Goal: Register for event/course

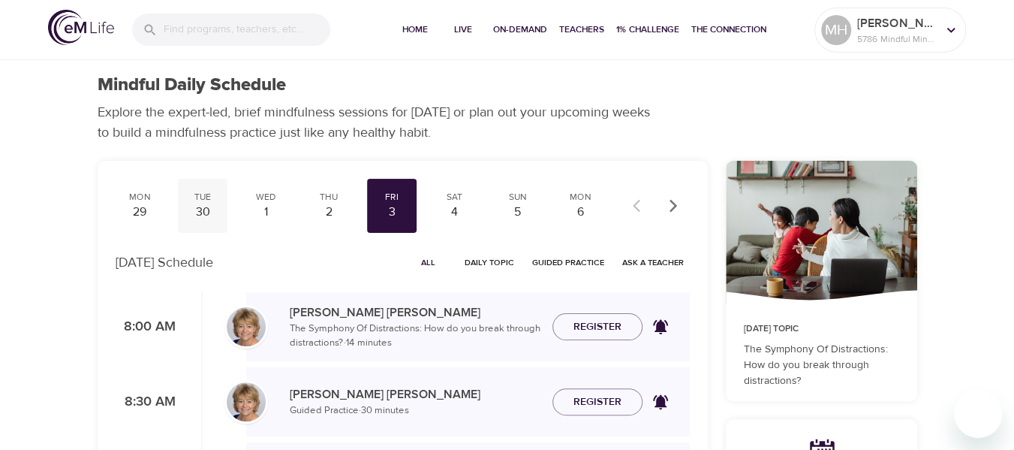
click at [189, 200] on div "Tue" at bounding box center [203, 197] width 38 height 13
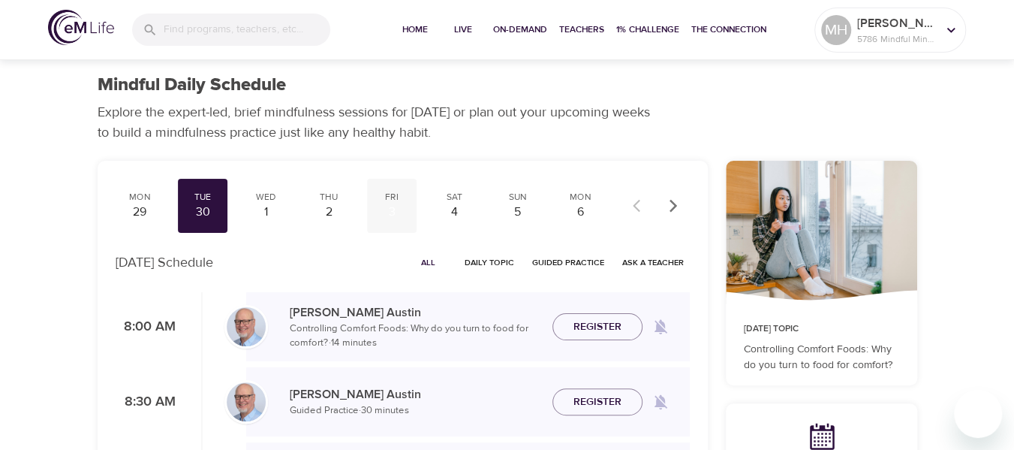
click at [389, 206] on div "3" at bounding box center [392, 211] width 38 height 17
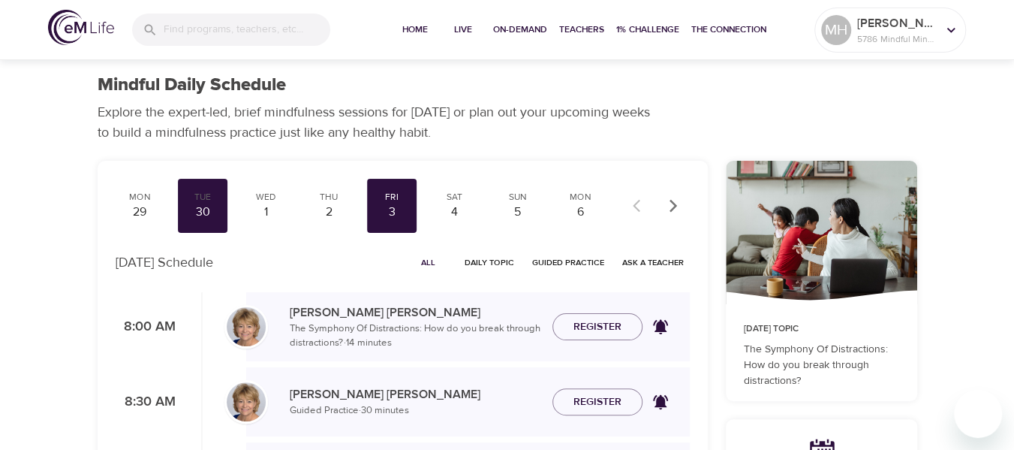
click at [302, 314] on p "[PERSON_NAME]" at bounding box center [415, 312] width 251 height 18
click at [257, 332] on img at bounding box center [246, 326] width 39 height 39
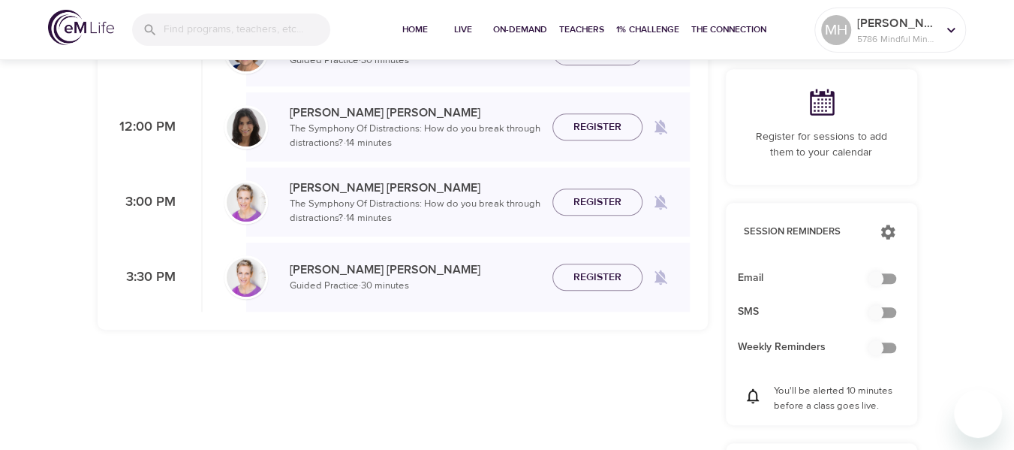
click at [258, 203] on img at bounding box center [246, 201] width 39 height 39
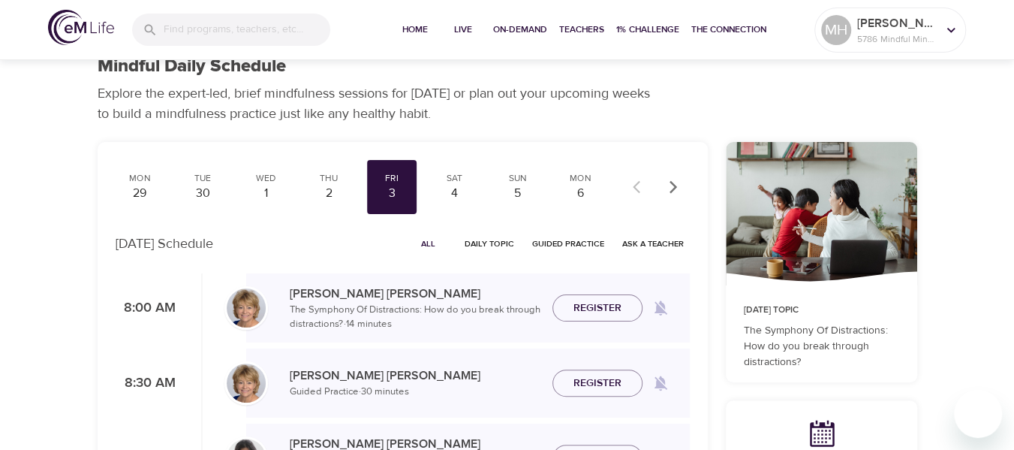
scroll to position [18, 0]
click at [931, 67] on div "Mindful Daily Schedule Explore the expert-led, brief mindfulness sessions for […" at bounding box center [508, 90] width 856 height 104
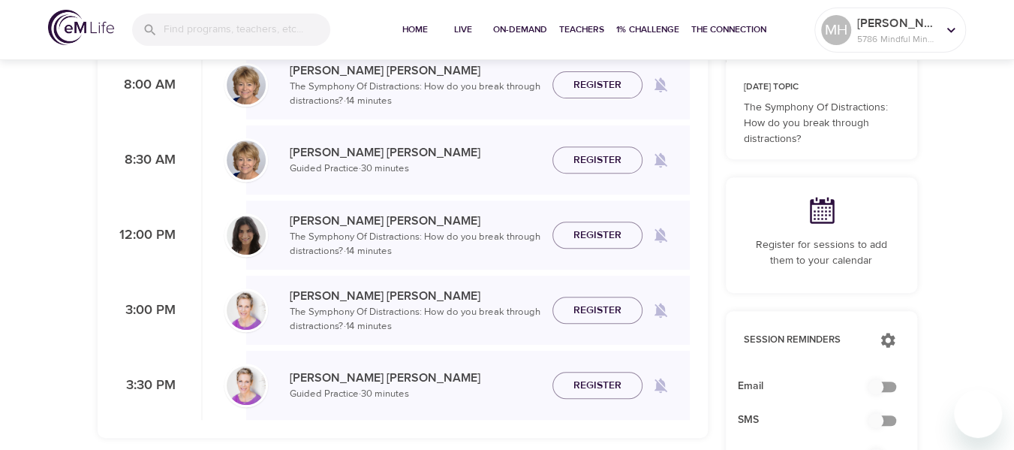
scroll to position [242, 0]
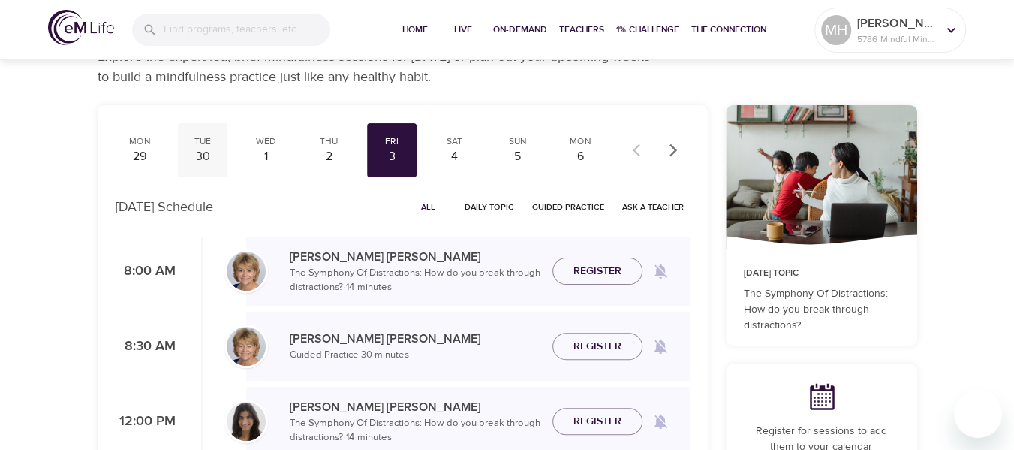
click at [199, 152] on div "30" at bounding box center [203, 156] width 38 height 17
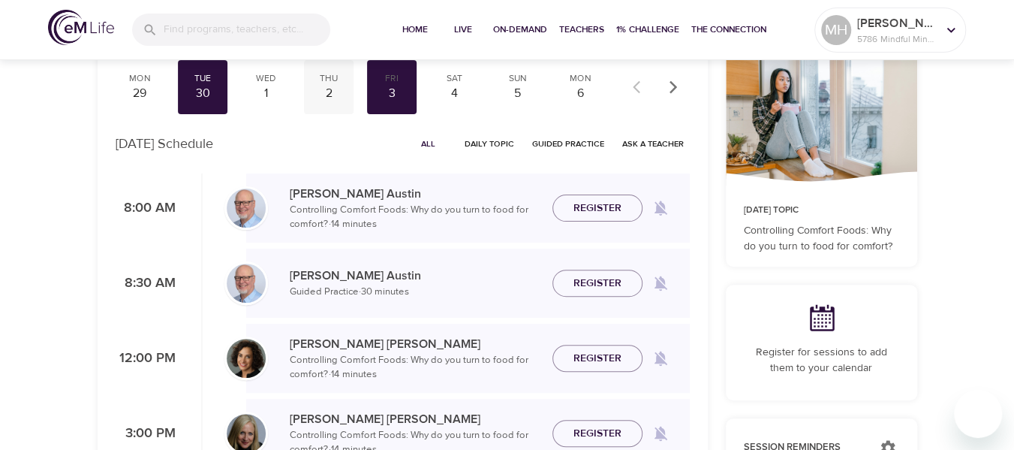
scroll to position [117, 0]
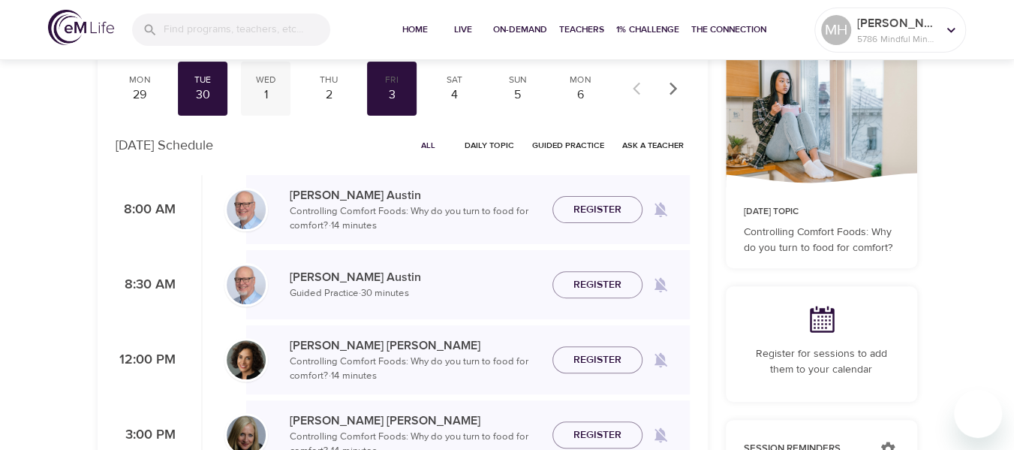
click at [260, 92] on div "1" at bounding box center [266, 94] width 38 height 17
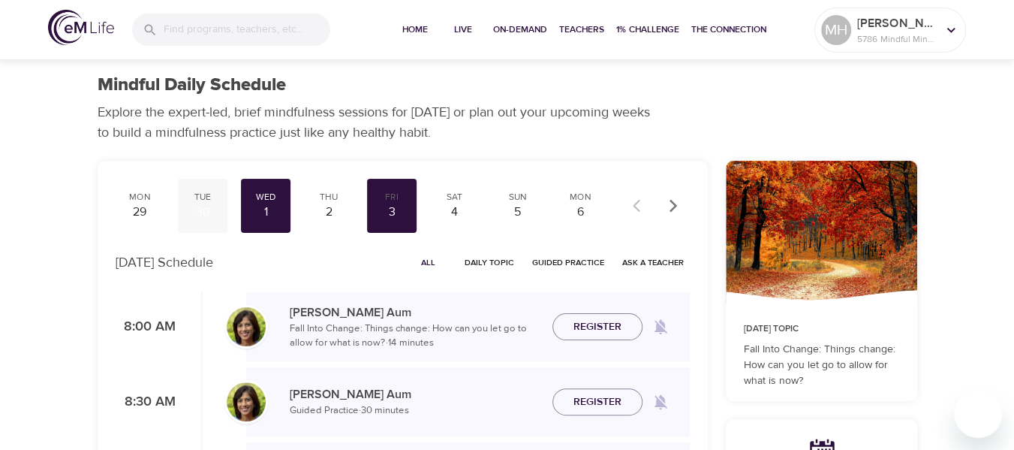
click at [212, 199] on div "Tue" at bounding box center [203, 197] width 38 height 13
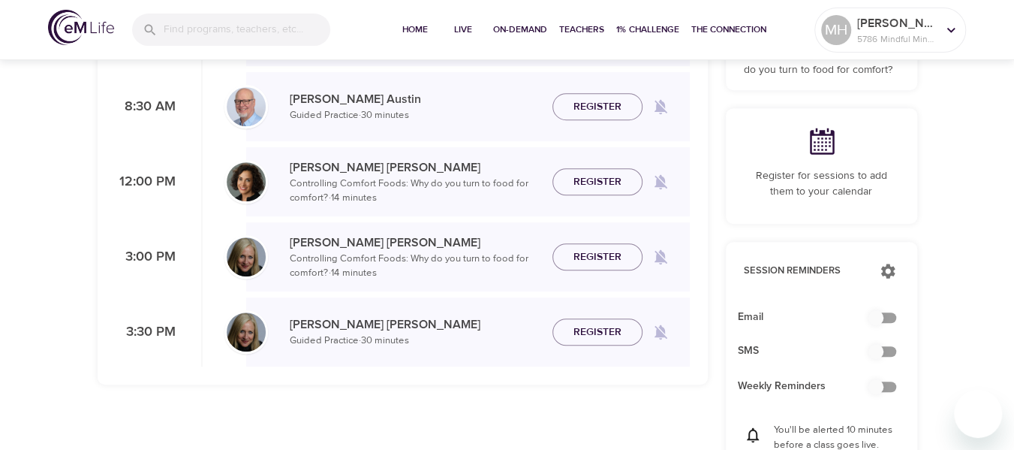
scroll to position [296, 0]
click at [599, 182] on span "Register" at bounding box center [597, 181] width 48 height 19
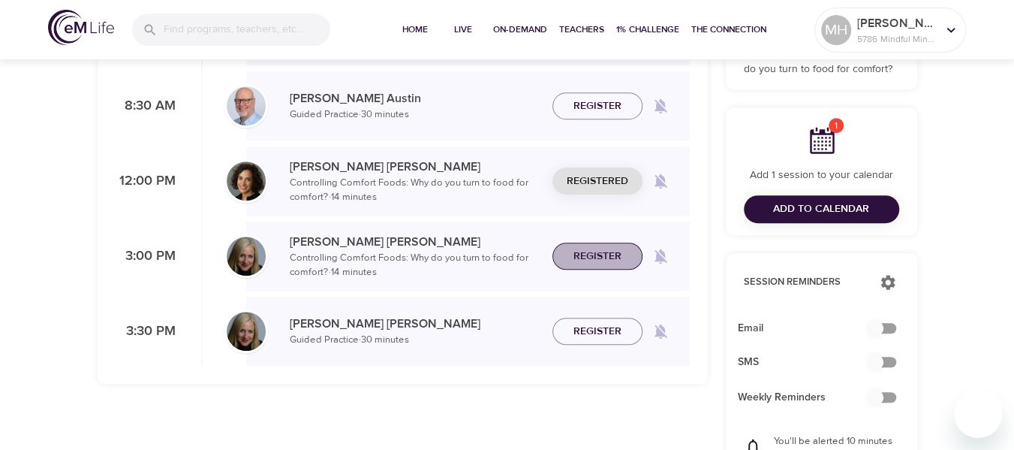
click at [601, 262] on span "Register" at bounding box center [597, 256] width 48 height 19
click at [588, 327] on span "Register" at bounding box center [597, 331] width 48 height 19
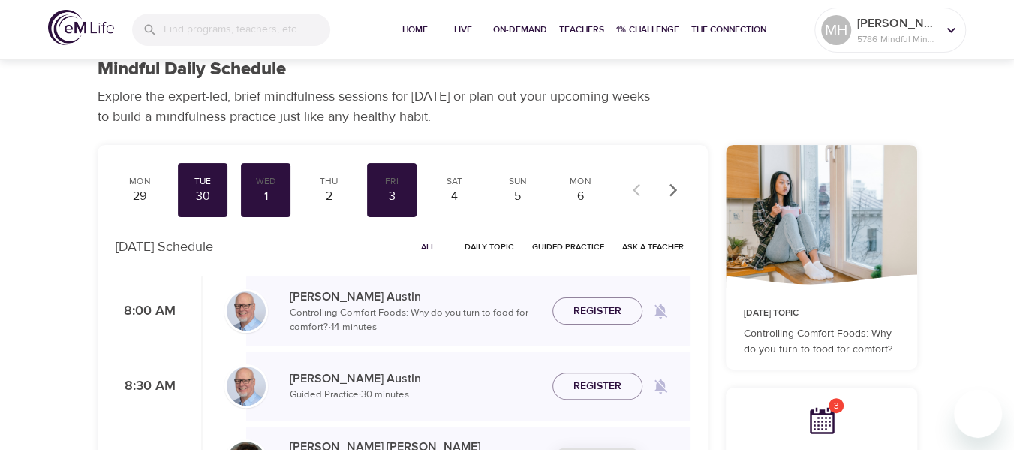
scroll to position [15, 0]
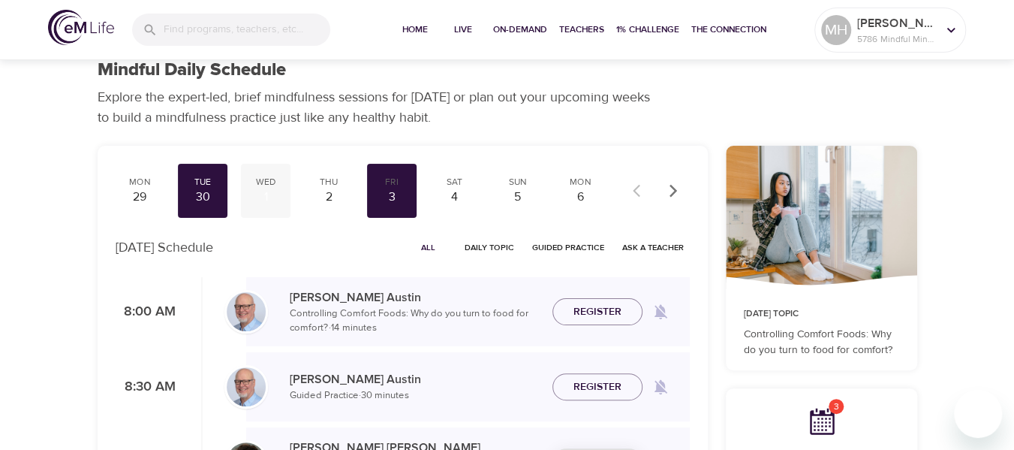
click at [262, 191] on div "1" at bounding box center [266, 196] width 38 height 17
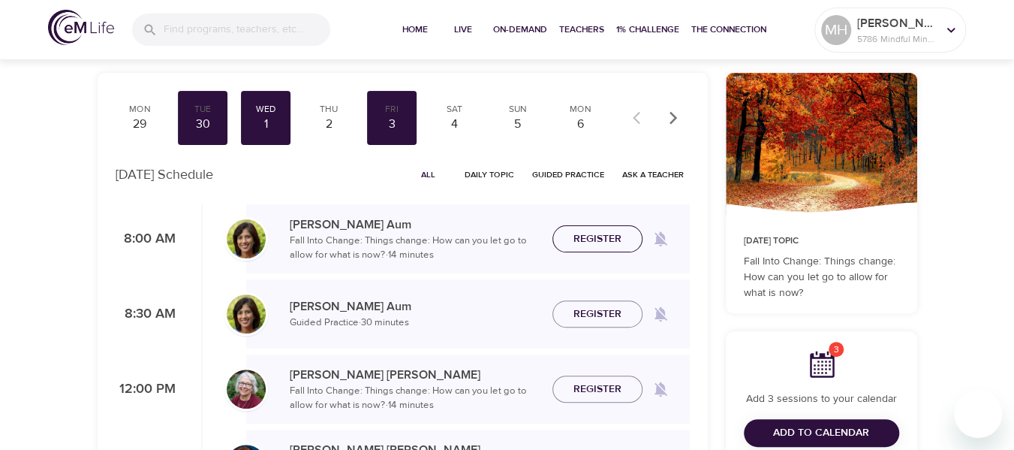
scroll to position [89, 0]
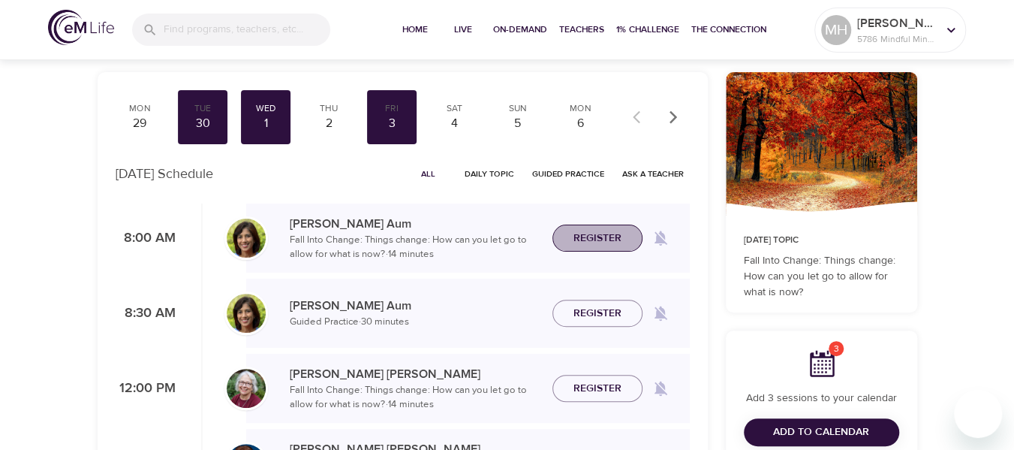
click at [602, 236] on span "Register" at bounding box center [597, 238] width 48 height 19
click at [593, 314] on span "Register" at bounding box center [597, 313] width 48 height 19
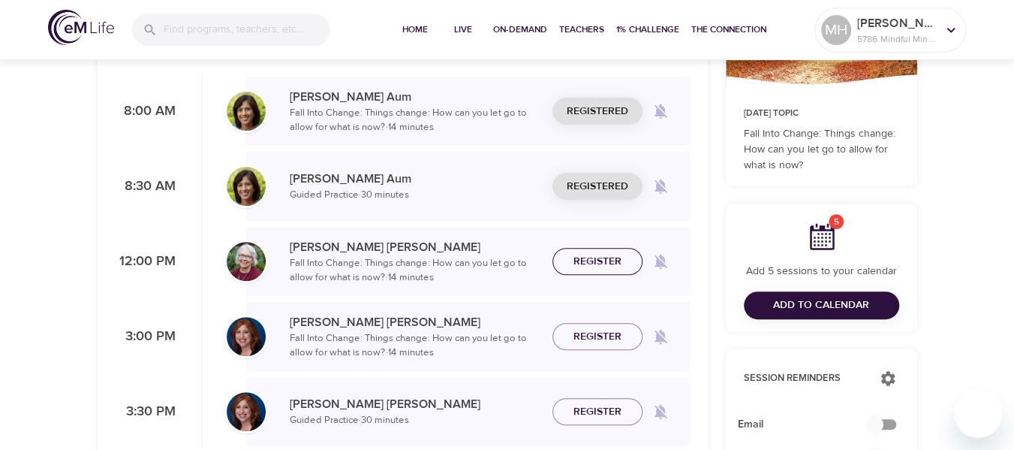
scroll to position [216, 0]
click at [599, 263] on span "Register" at bounding box center [597, 260] width 48 height 19
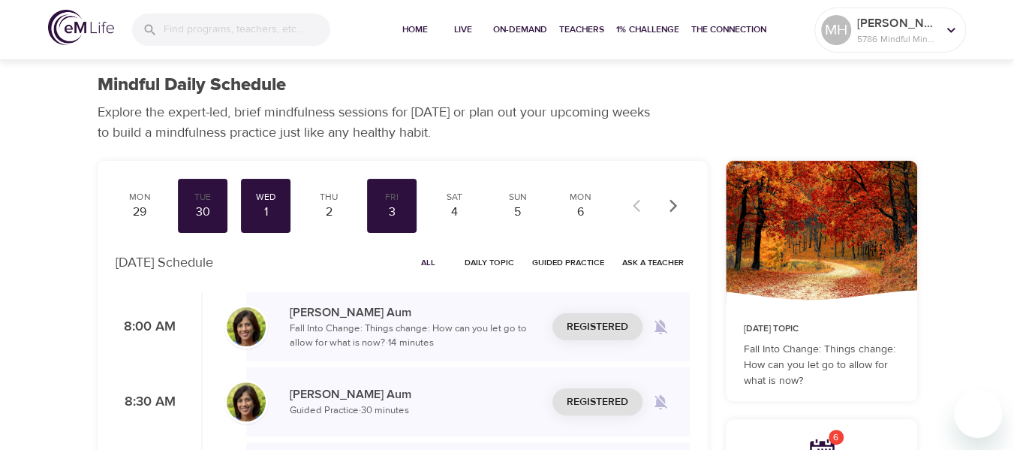
scroll to position [0, 0]
click at [332, 206] on div "2" at bounding box center [329, 211] width 38 height 17
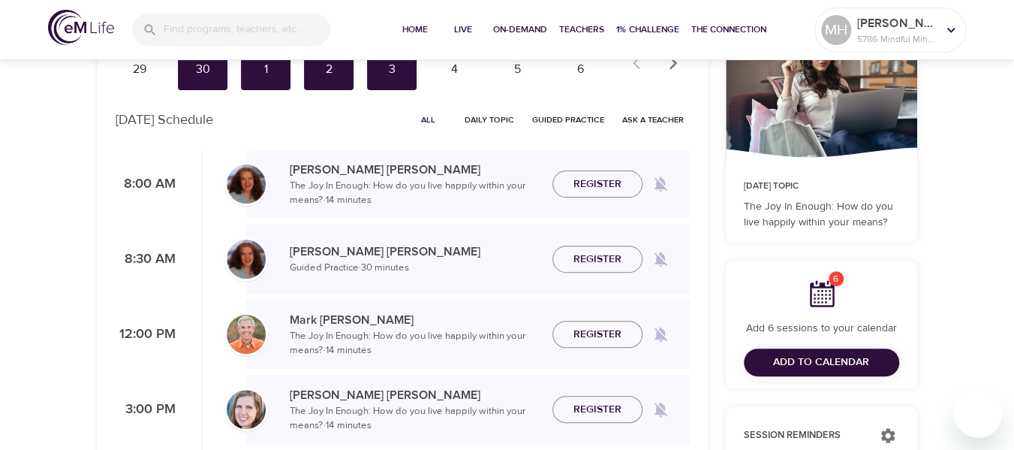
scroll to position [143, 0]
click at [603, 184] on span "Register" at bounding box center [597, 184] width 48 height 19
click at [395, 69] on div "3" at bounding box center [392, 69] width 38 height 17
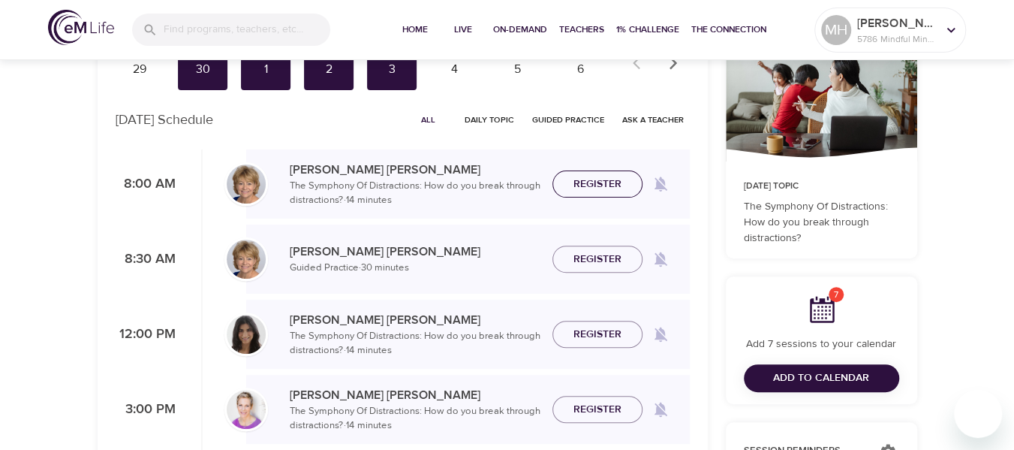
click at [600, 187] on span "Register" at bounding box center [597, 184] width 48 height 19
click at [588, 253] on span "Register" at bounding box center [597, 259] width 48 height 19
click at [587, 334] on span "Register" at bounding box center [597, 334] width 48 height 19
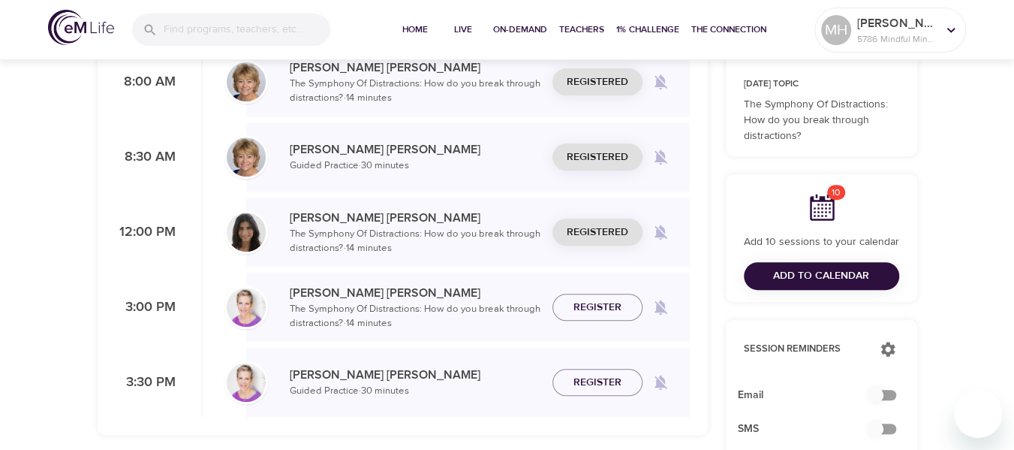
scroll to position [246, 0]
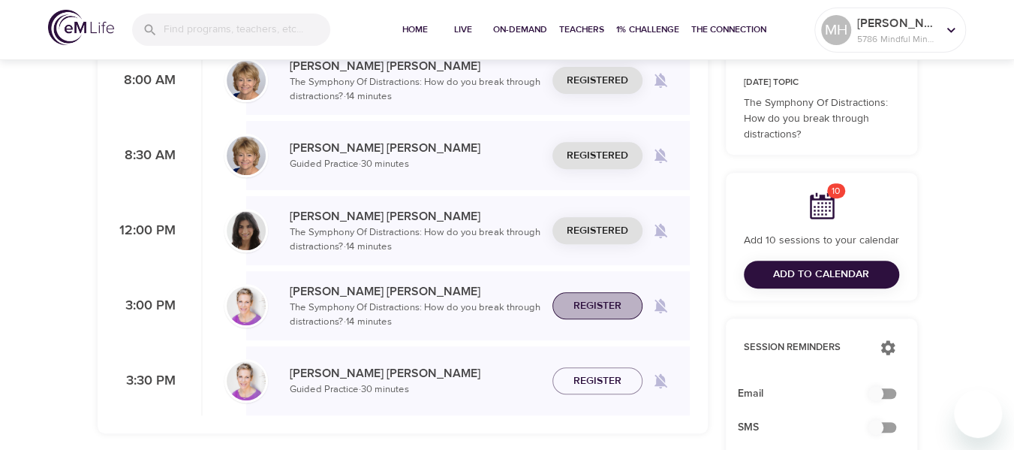
click at [599, 308] on span "Register" at bounding box center [597, 305] width 48 height 19
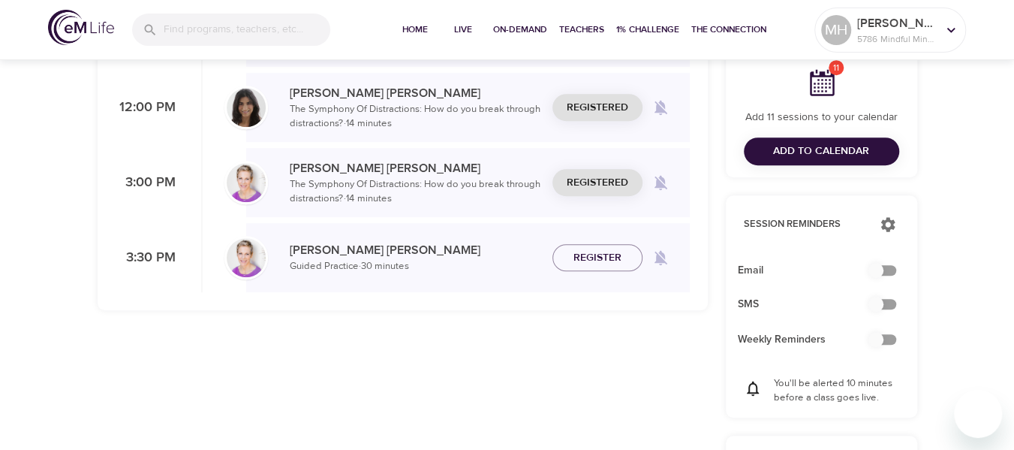
scroll to position [370, 0]
click at [889, 266] on input "checkbox" at bounding box center [876, 269] width 86 height 29
checkbox input "true"
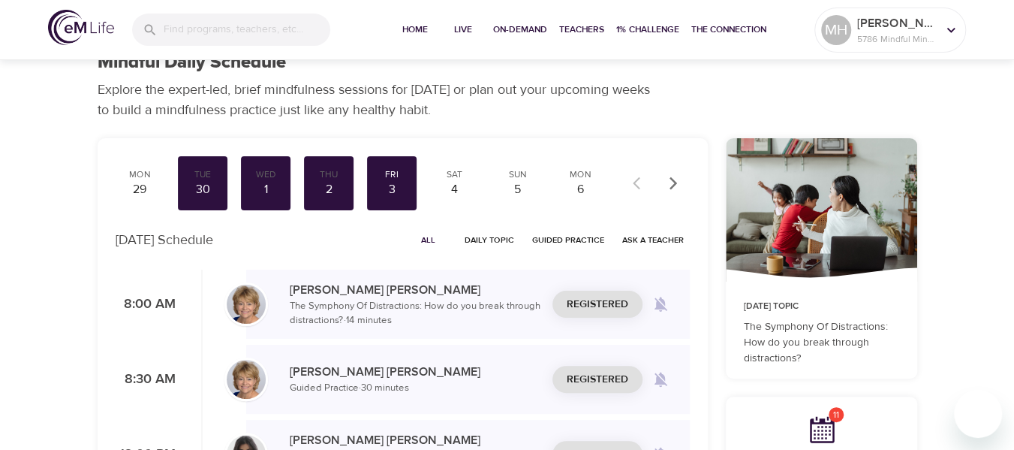
scroll to position [0, 0]
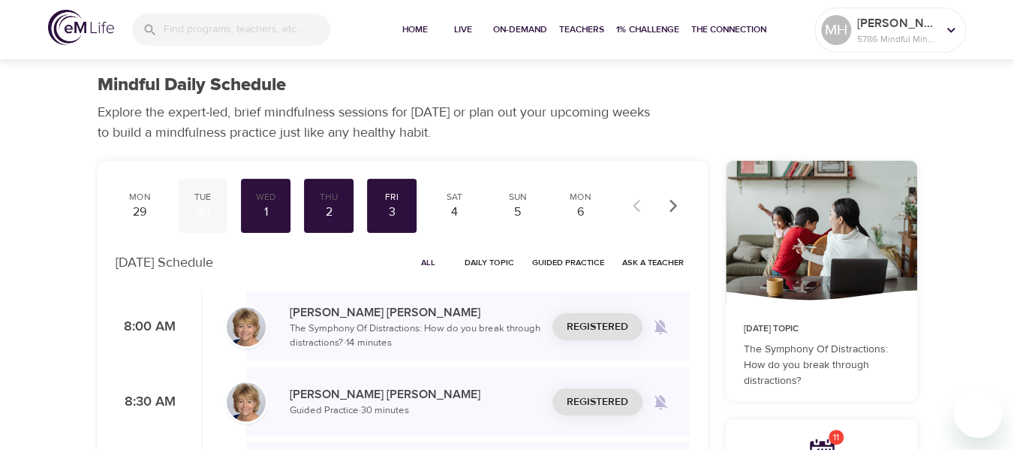
click at [192, 200] on div "Tue" at bounding box center [203, 197] width 38 height 13
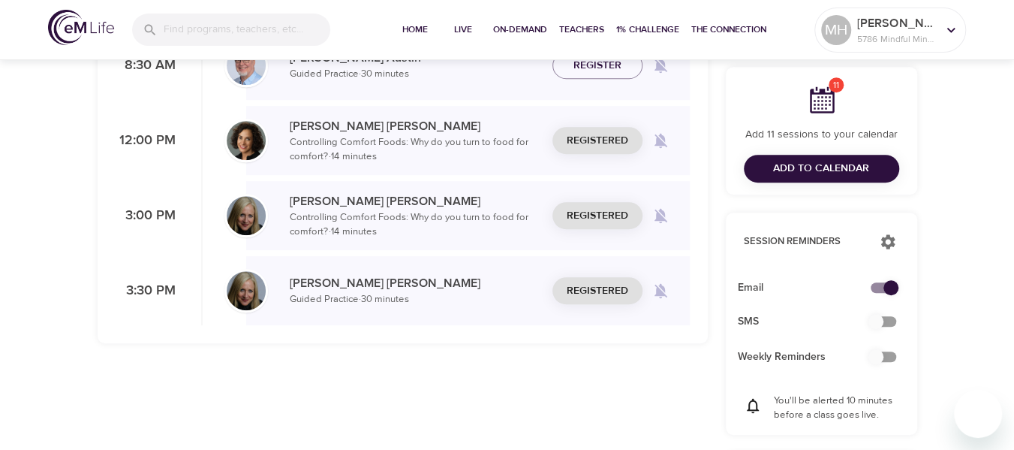
scroll to position [336, 0]
click at [886, 242] on icon "button" at bounding box center [888, 242] width 18 height 18
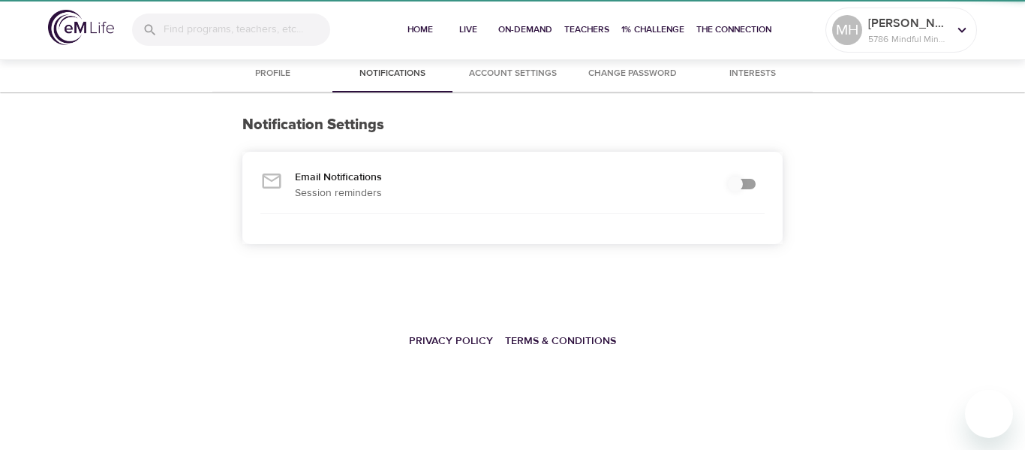
checkbox input "true"
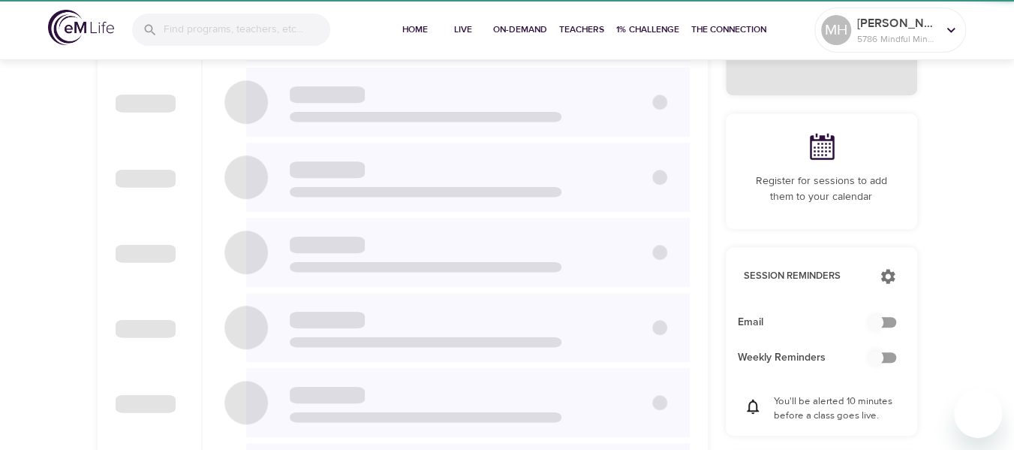
checkbox input "true"
